Goal: Task Accomplishment & Management: Use online tool/utility

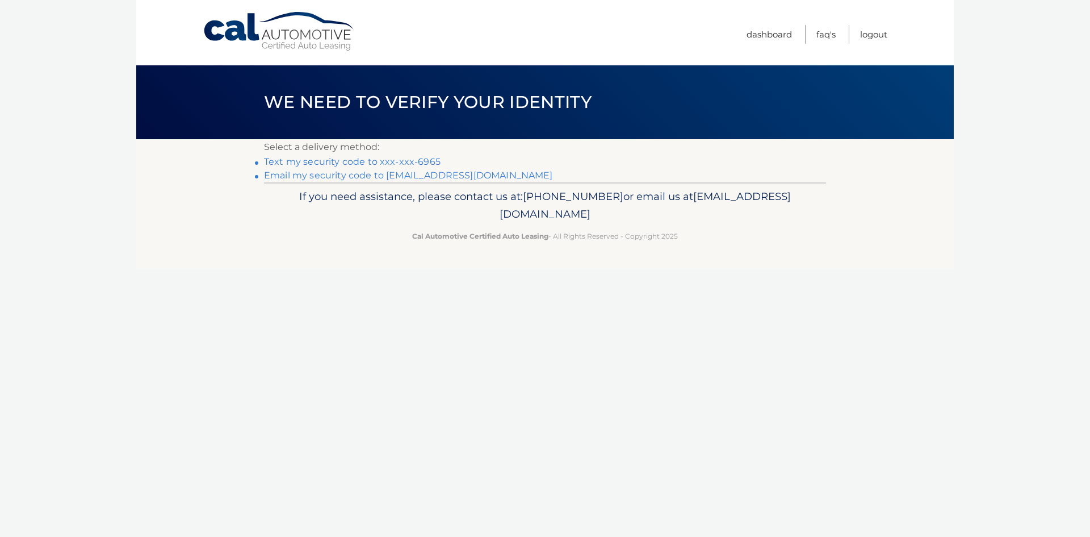
click at [321, 163] on link "Text my security code to xxx-xxx-6965" at bounding box center [352, 161] width 177 height 11
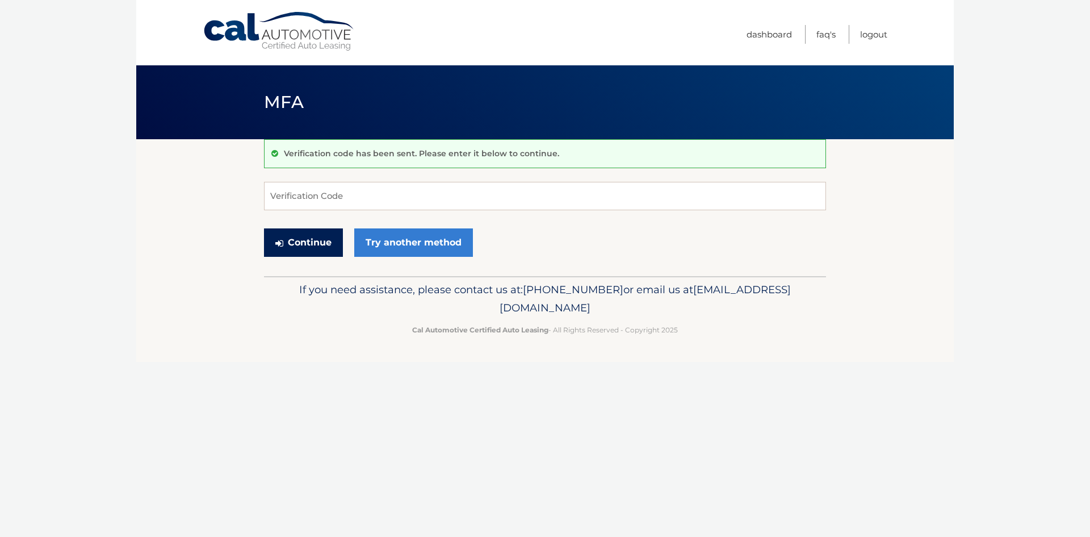
click at [299, 243] on button "Continue" at bounding box center [303, 242] width 79 height 28
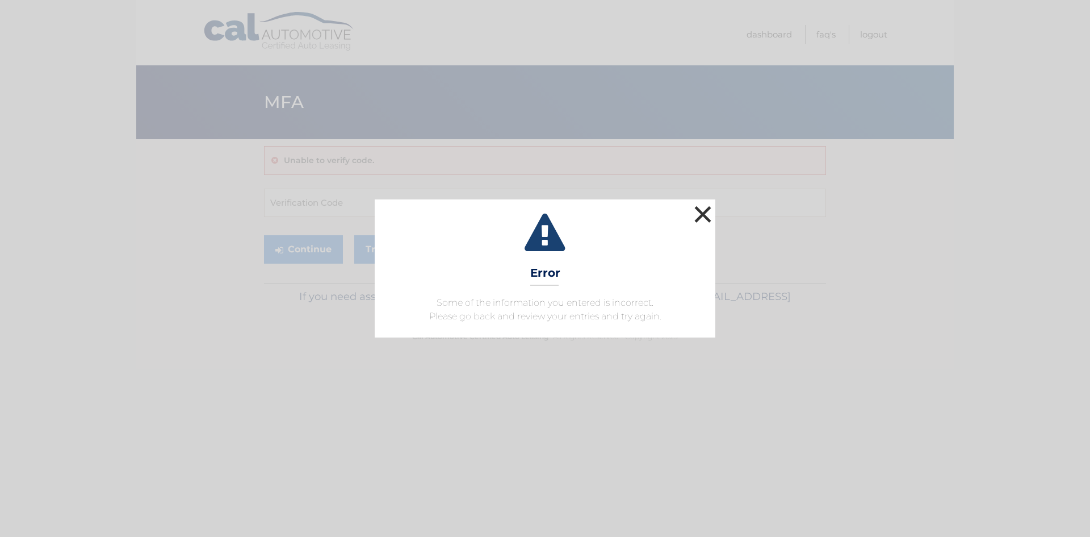
click at [701, 214] on button "×" at bounding box center [703, 214] width 23 height 23
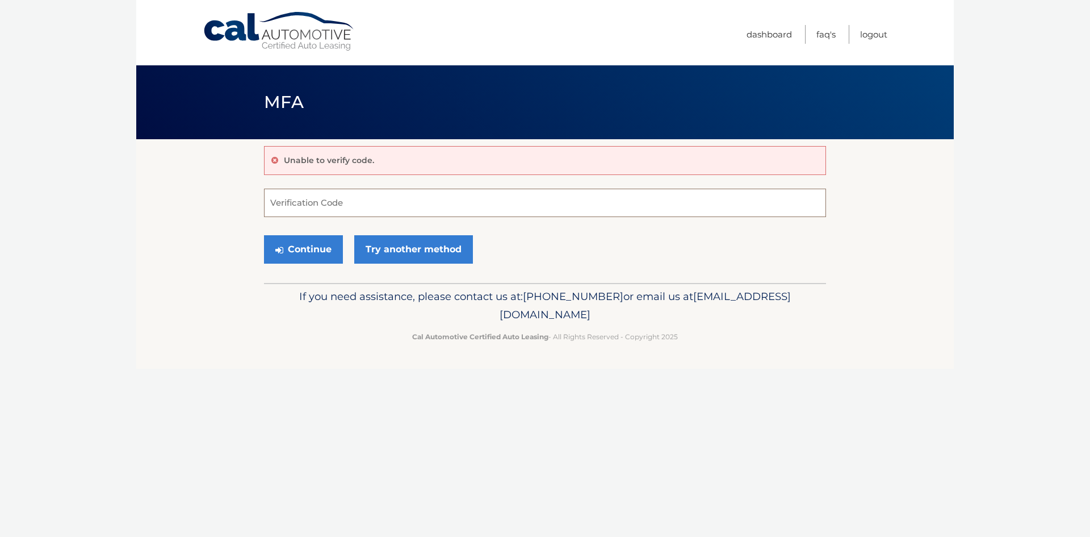
click at [375, 214] on input "Verification Code" at bounding box center [545, 203] width 562 height 28
type input "731116"
click at [308, 243] on button "Continue" at bounding box center [303, 249] width 79 height 28
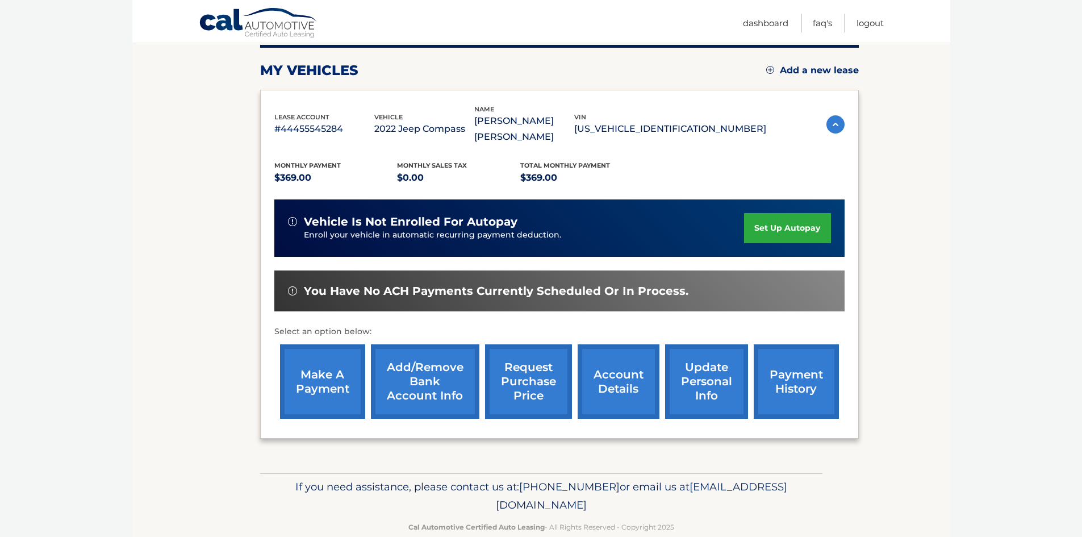
scroll to position [152, 0]
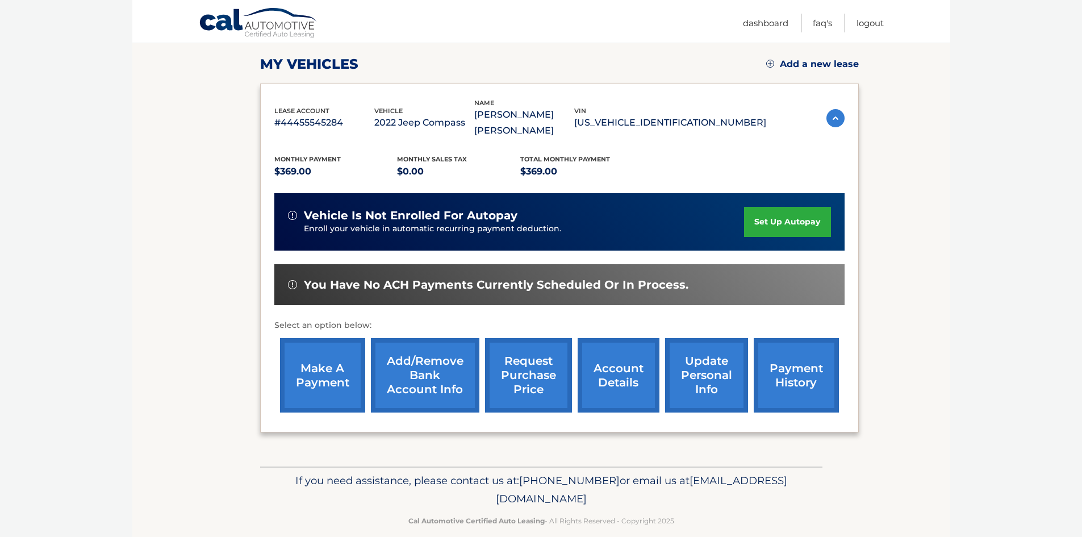
click at [341, 363] on link "make a payment" at bounding box center [322, 375] width 85 height 74
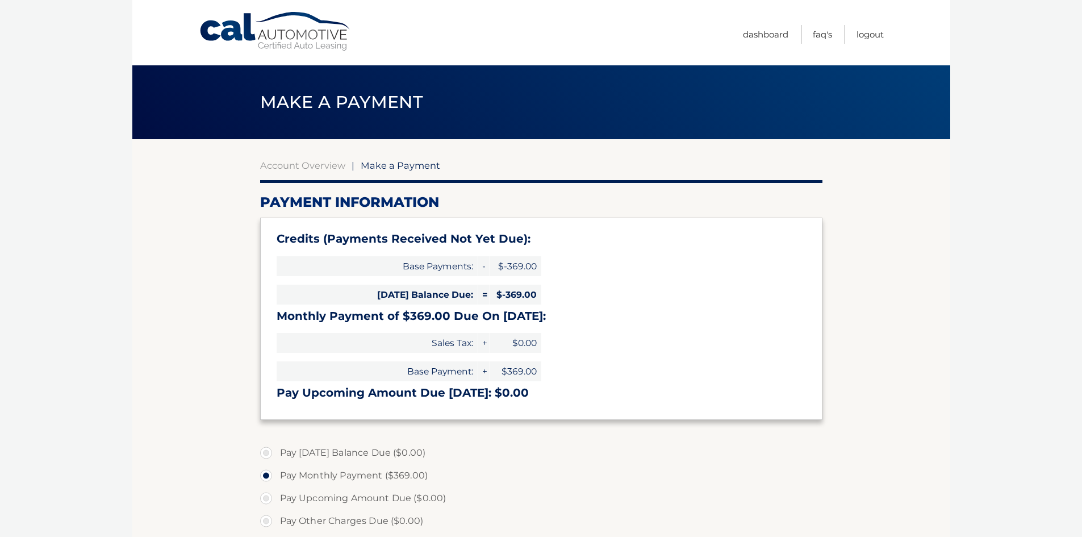
select select "NzdjYjg3MmUtYzQ5NS00Yzk4LThiMTAtODcyOWM3YzY2ZWYw"
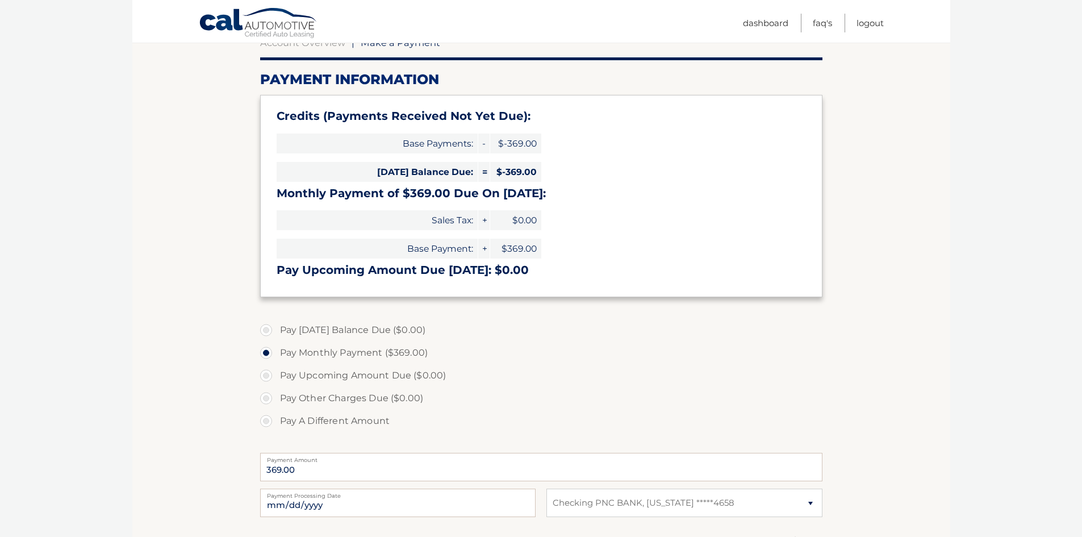
scroll to position [170, 0]
